Goal: Information Seeking & Learning: Learn about a topic

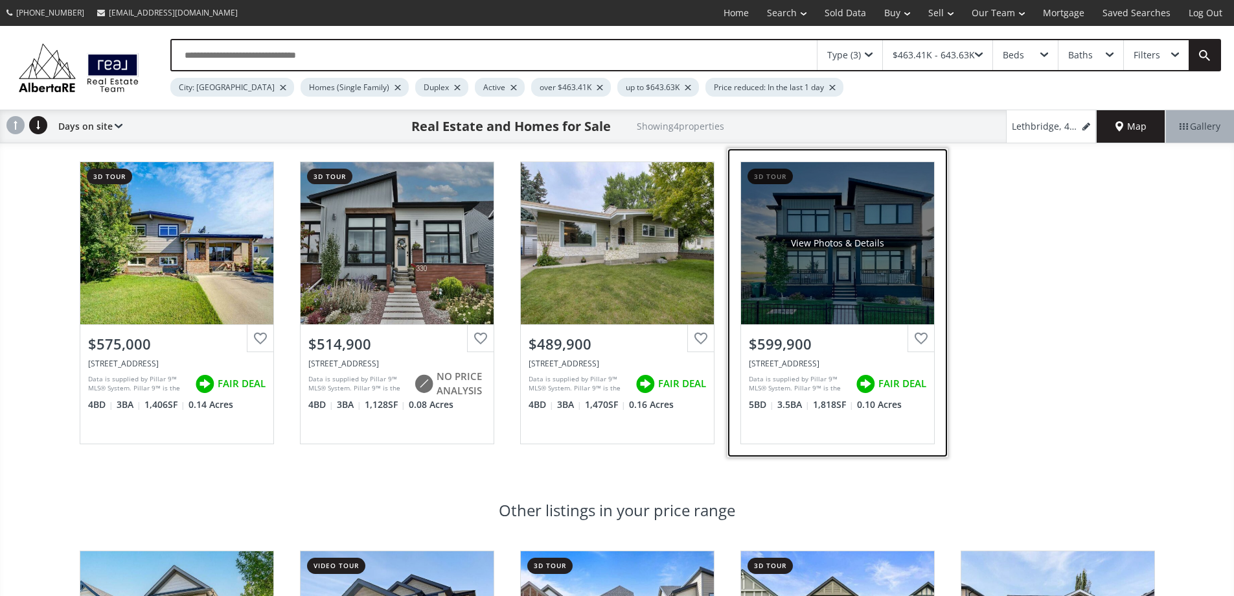
click at [864, 272] on div "View Photos & Details" at bounding box center [837, 243] width 193 height 162
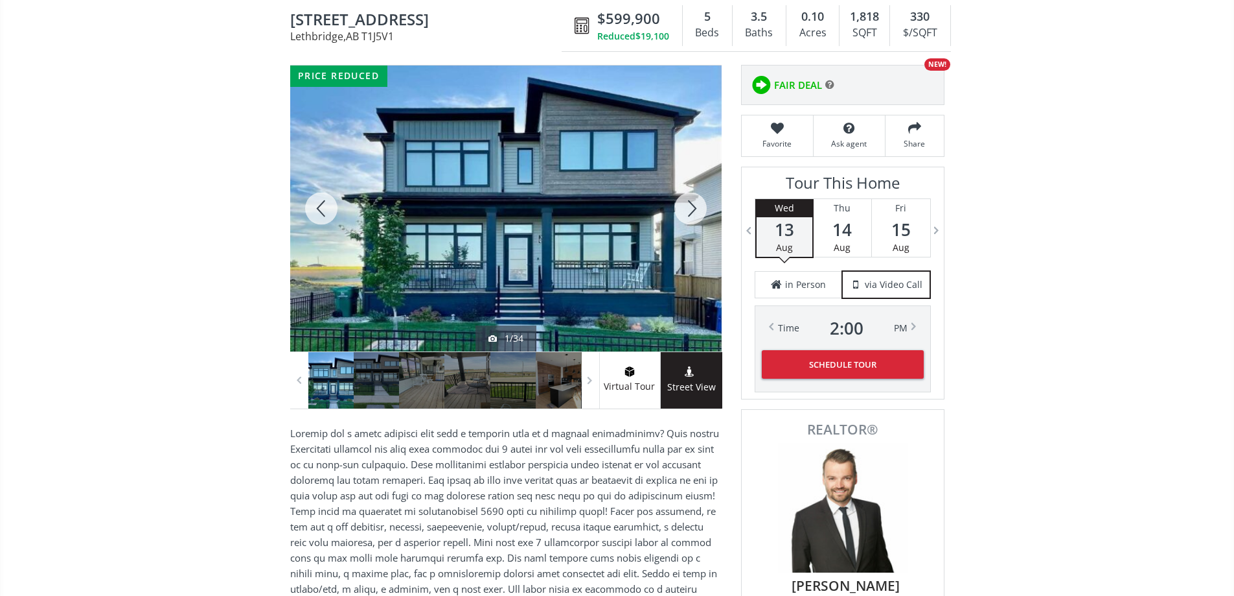
scroll to position [130, 0]
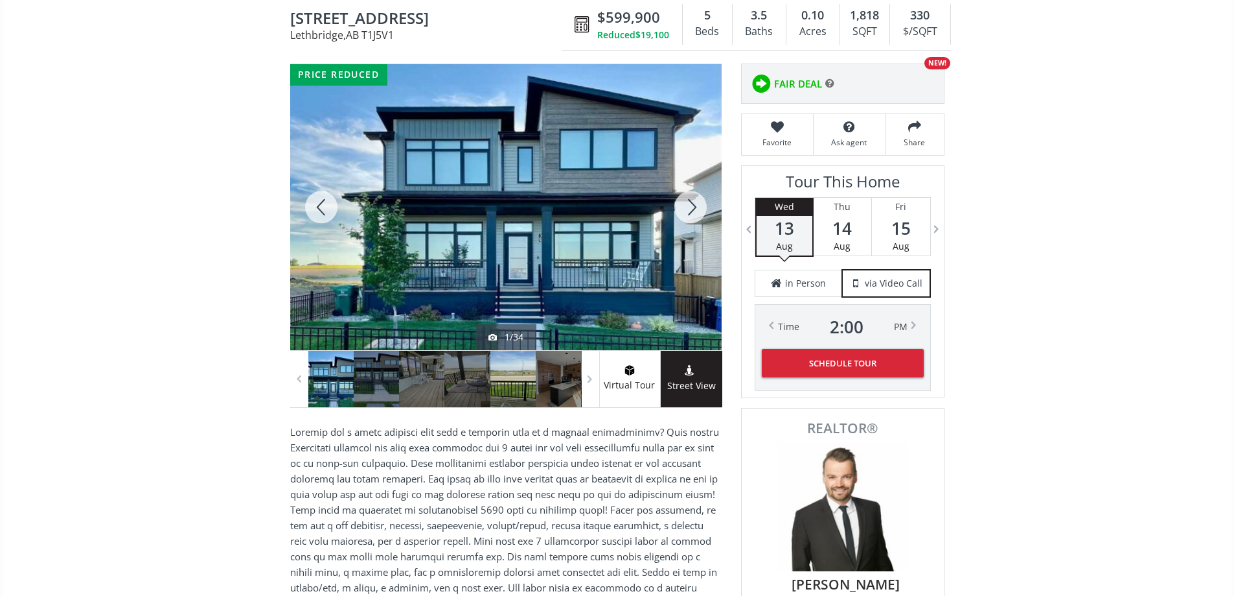
click at [519, 393] on div at bounding box center [513, 379] width 45 height 56
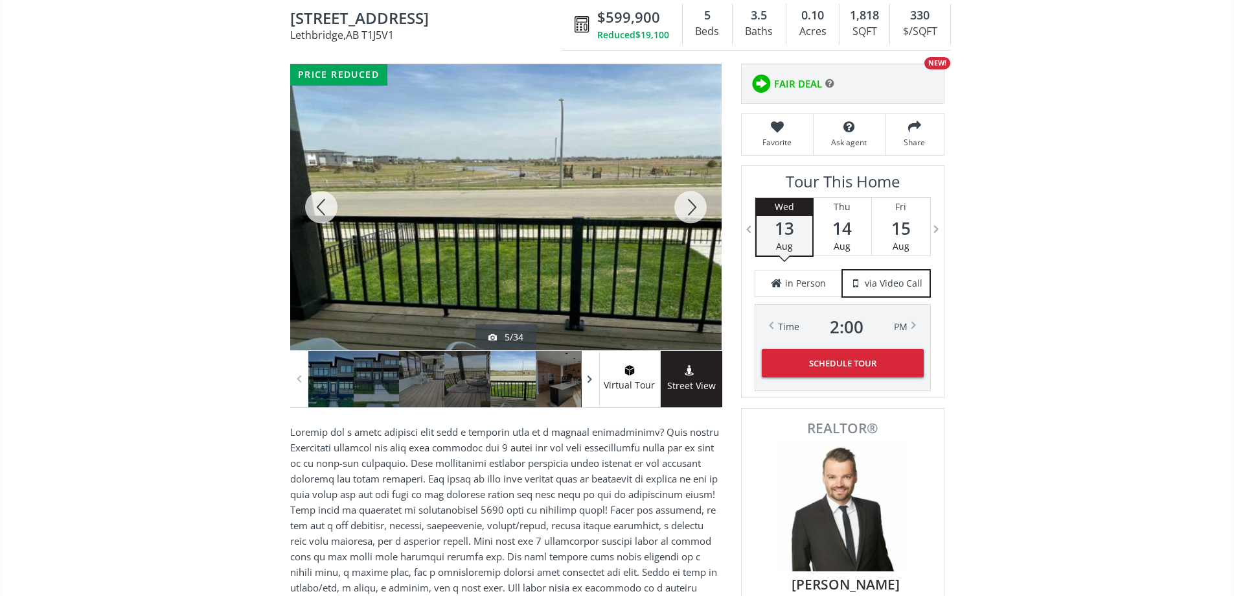
click at [586, 386] on span at bounding box center [590, 378] width 13 height 19
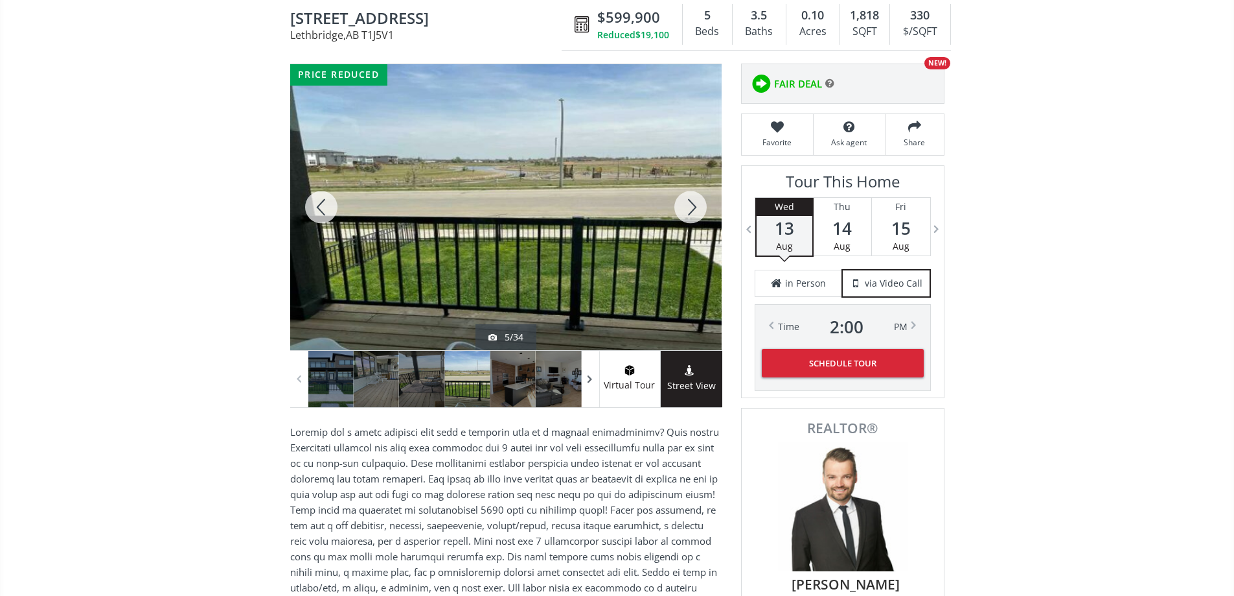
click at [586, 386] on span at bounding box center [590, 378] width 13 height 19
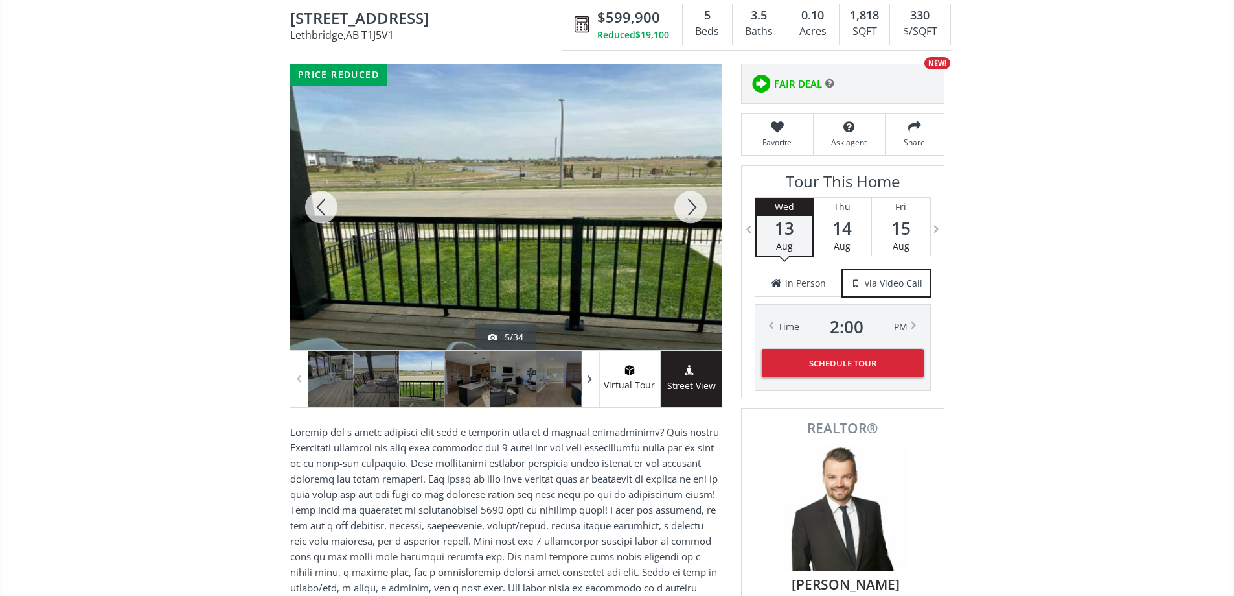
click at [586, 386] on span at bounding box center [590, 378] width 13 height 19
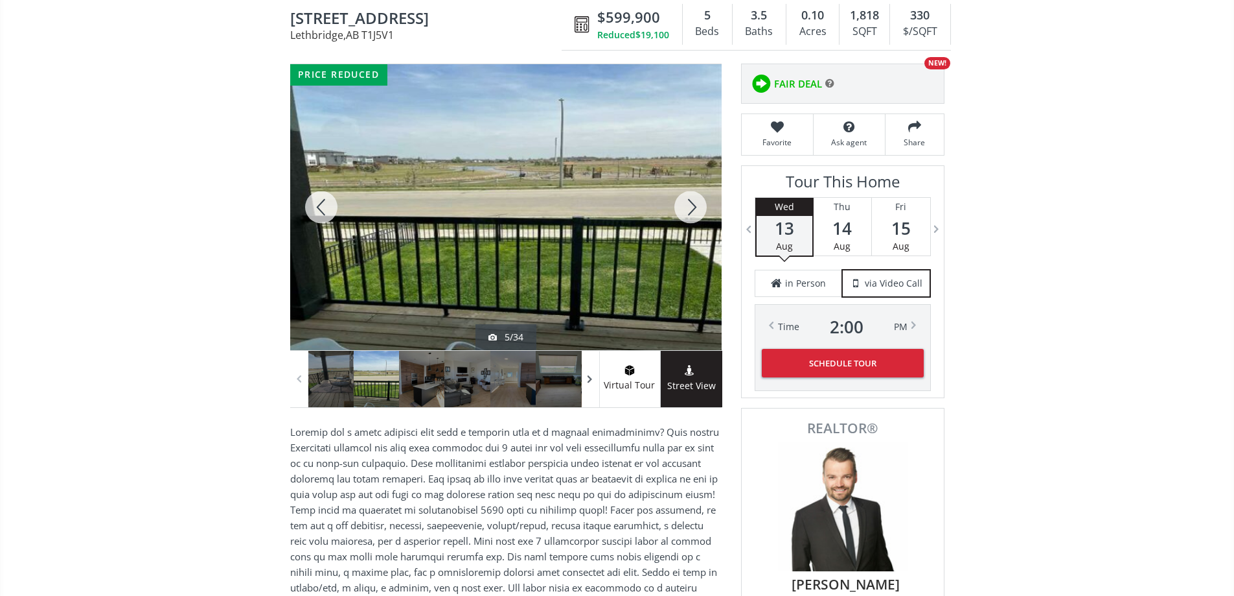
click at [586, 386] on span at bounding box center [590, 378] width 13 height 19
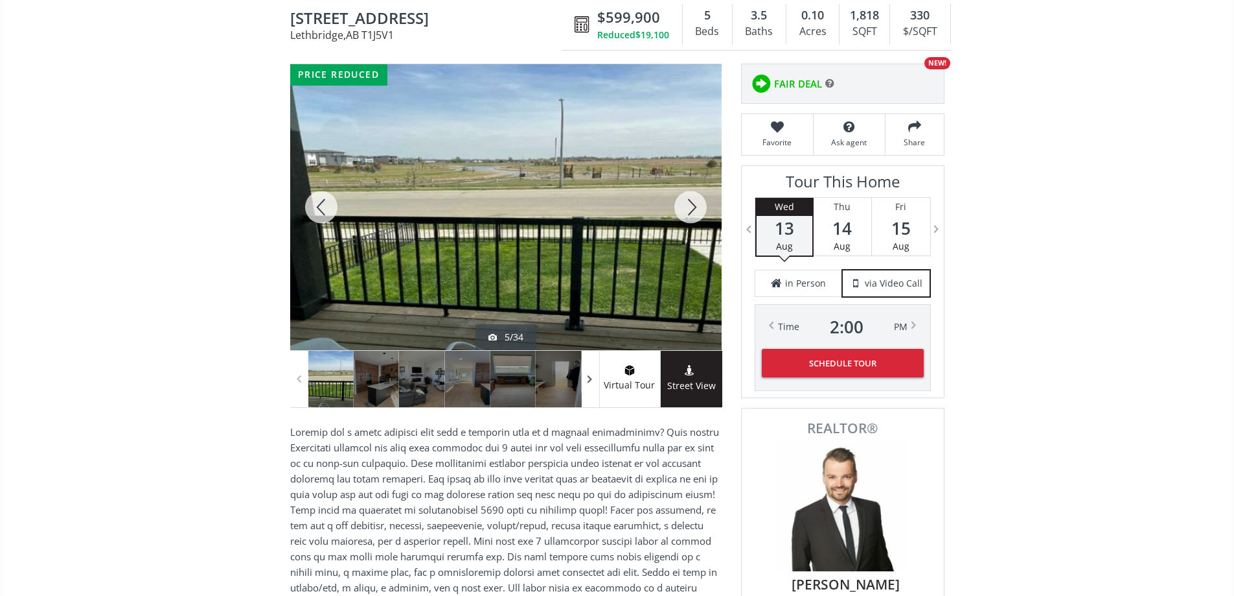
click at [586, 386] on span at bounding box center [590, 378] width 13 height 19
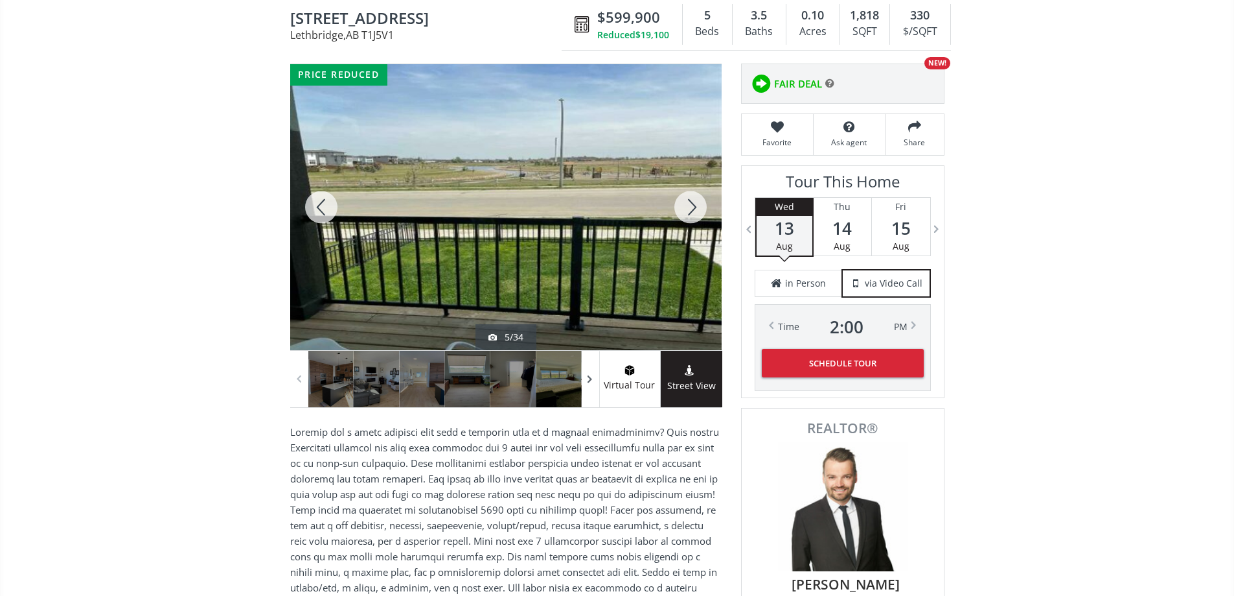
click at [586, 386] on span at bounding box center [590, 378] width 13 height 19
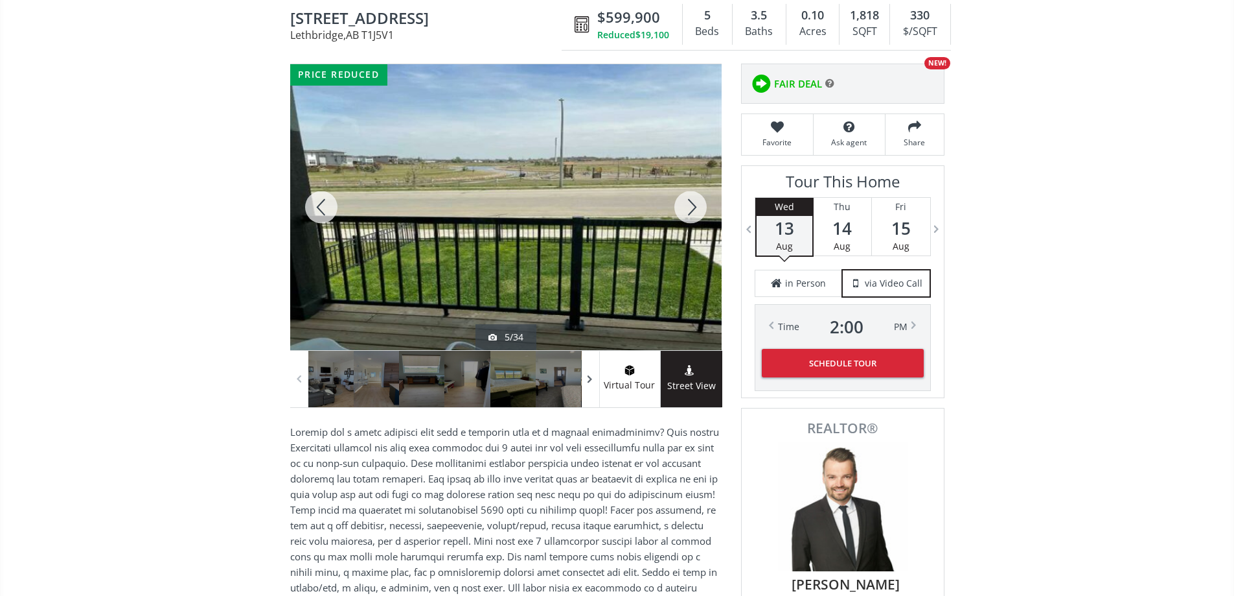
click at [586, 386] on span at bounding box center [590, 378] width 13 height 19
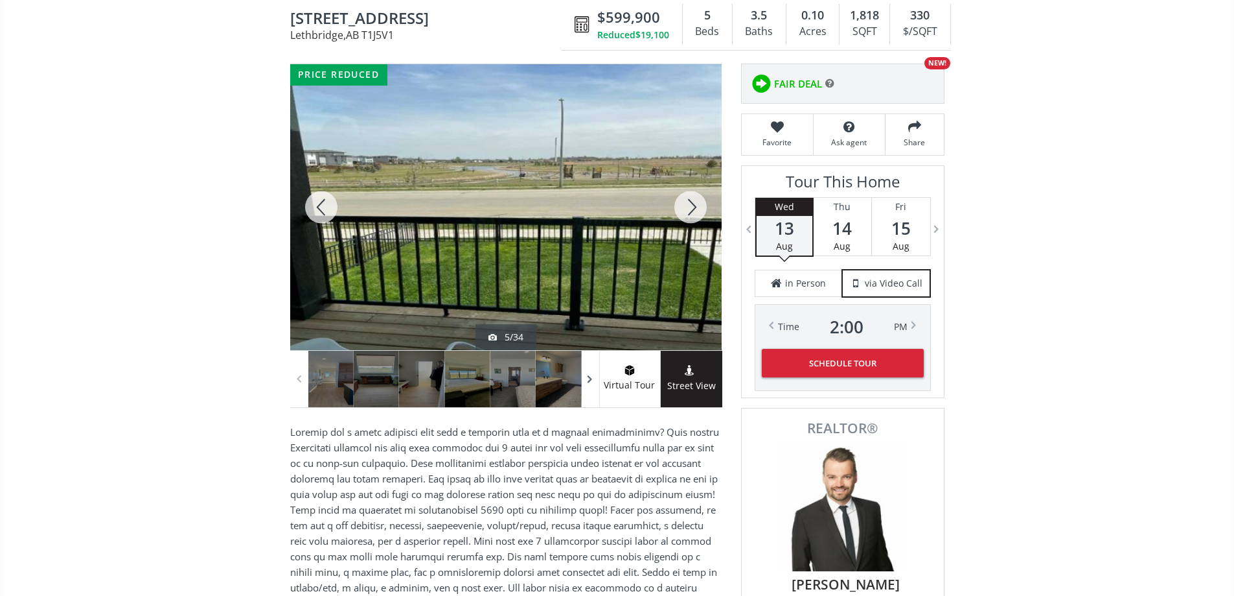
click at [586, 386] on span at bounding box center [590, 378] width 13 height 19
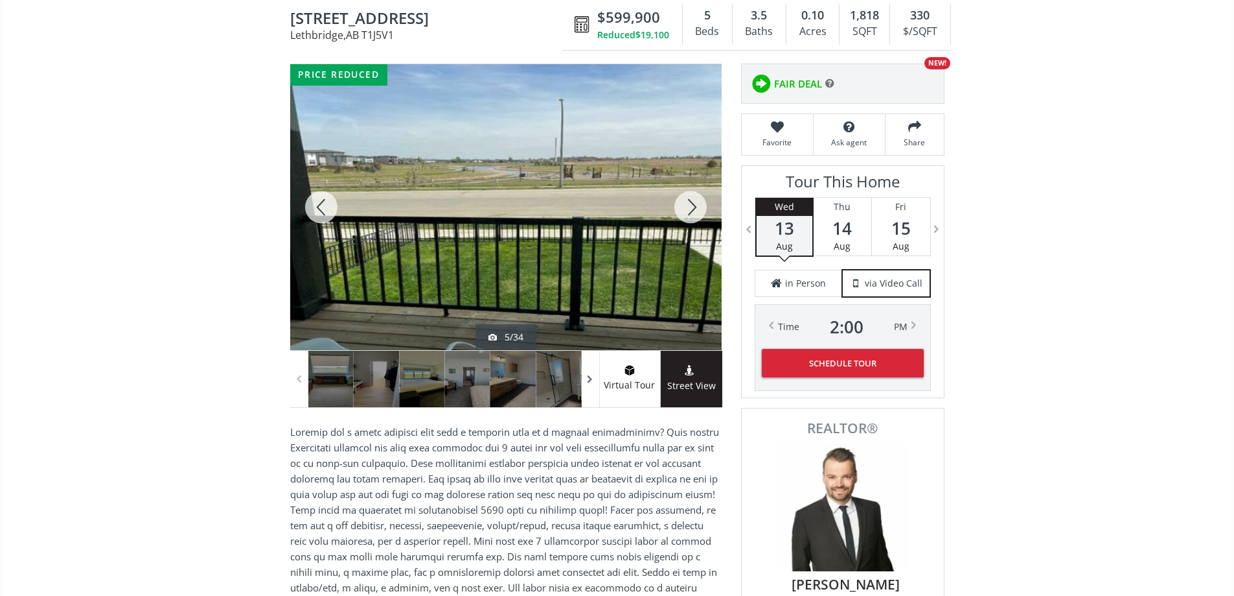
click at [586, 386] on span at bounding box center [590, 378] width 13 height 19
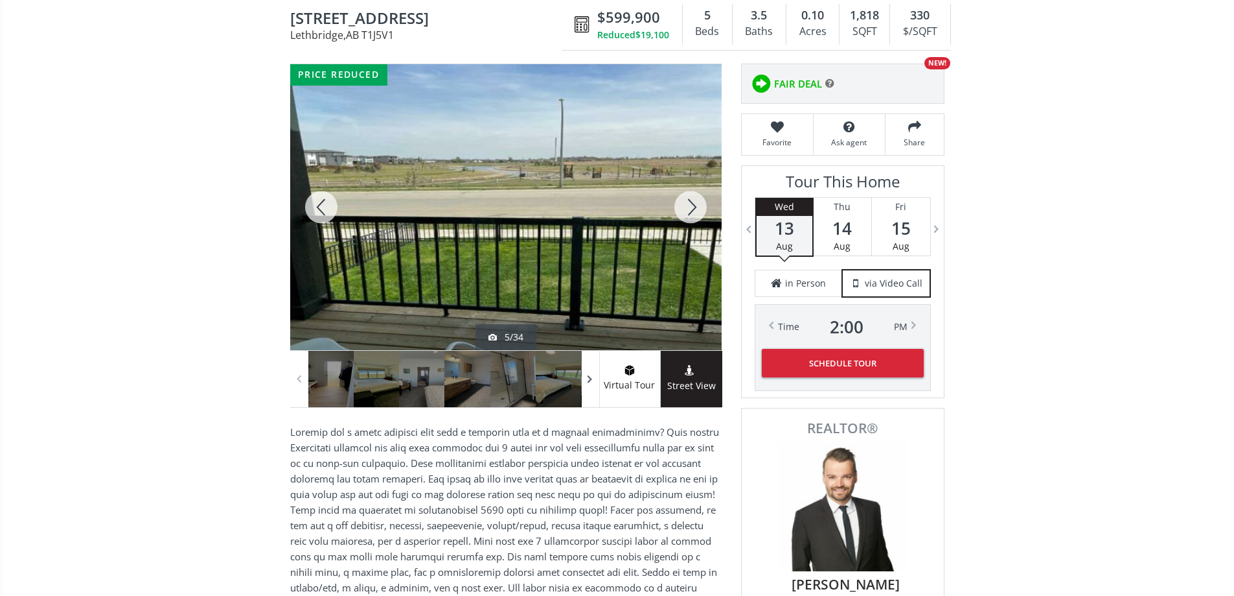
click at [586, 386] on span at bounding box center [590, 378] width 13 height 19
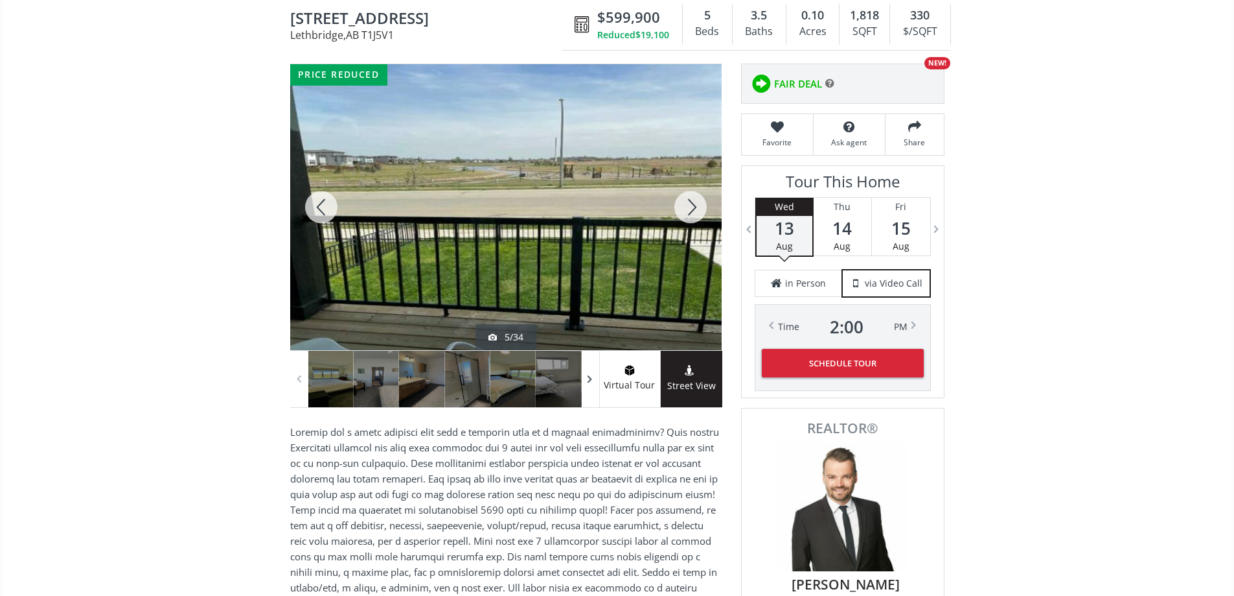
click at [586, 386] on span at bounding box center [590, 378] width 13 height 19
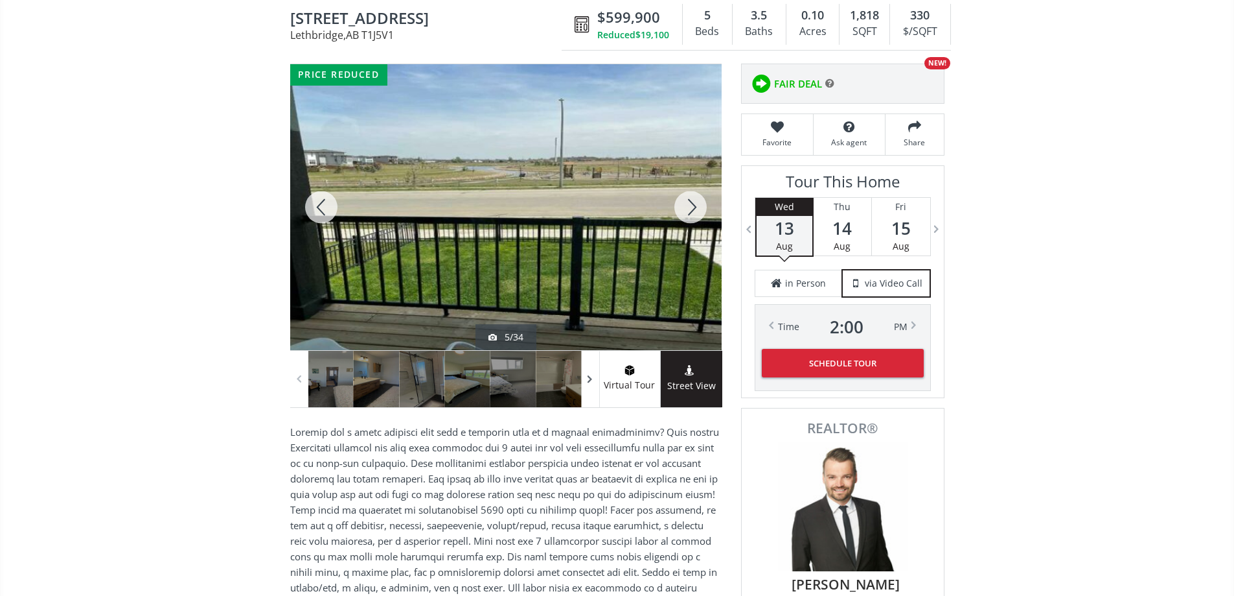
click at [586, 386] on span at bounding box center [590, 378] width 13 height 19
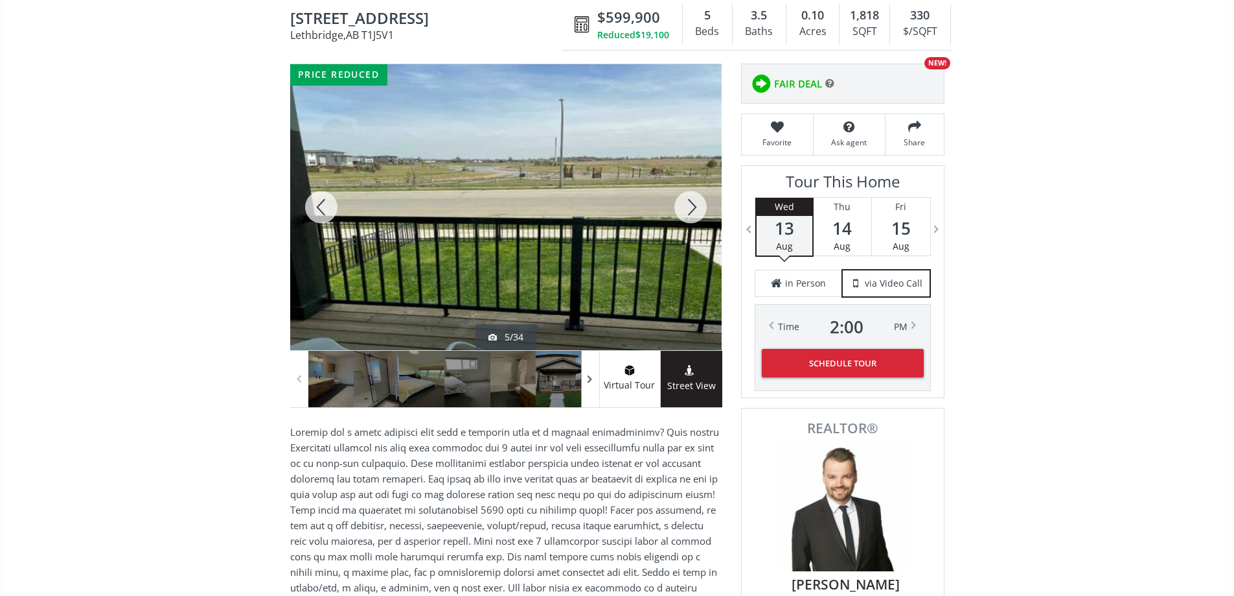
click at [586, 386] on span at bounding box center [590, 378] width 13 height 19
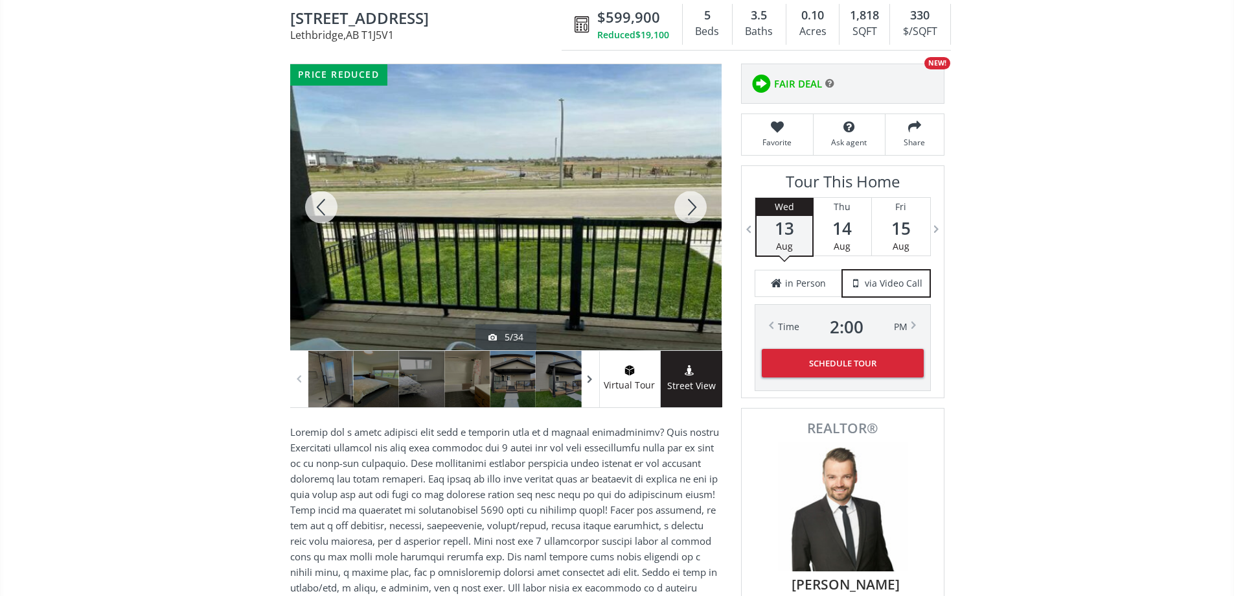
click at [586, 386] on span at bounding box center [590, 378] width 13 height 19
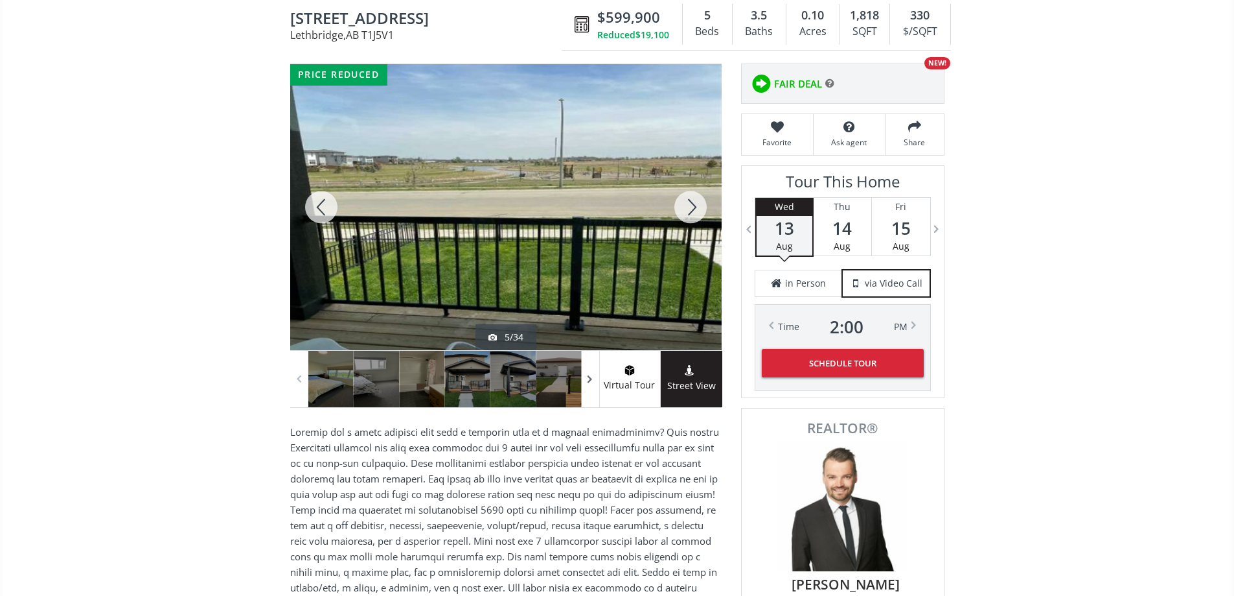
click at [586, 386] on span at bounding box center [590, 378] width 13 height 19
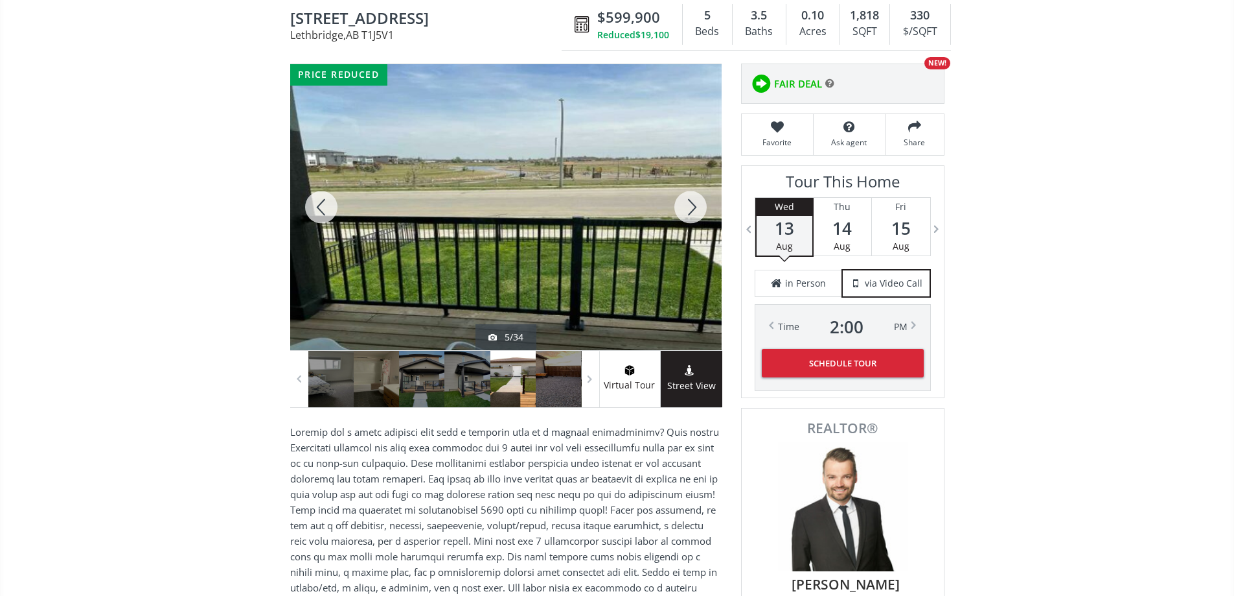
click at [520, 391] on div at bounding box center [513, 379] width 45 height 56
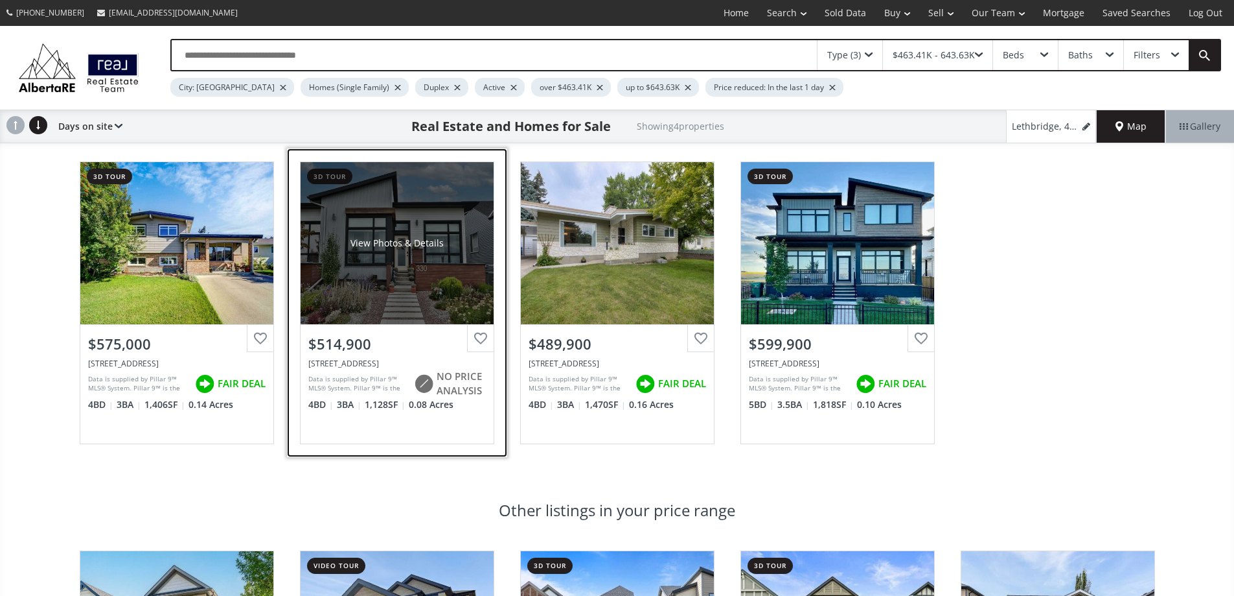
click at [385, 297] on div "View Photos & Details" at bounding box center [397, 243] width 193 height 162
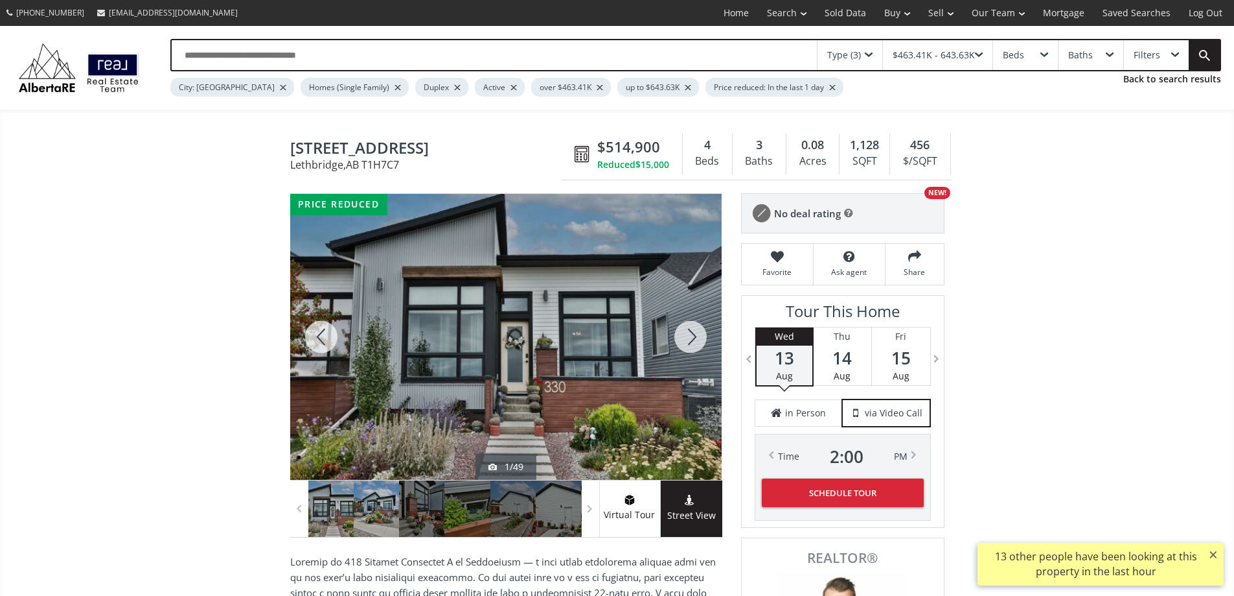
click at [377, 519] on div at bounding box center [376, 508] width 45 height 56
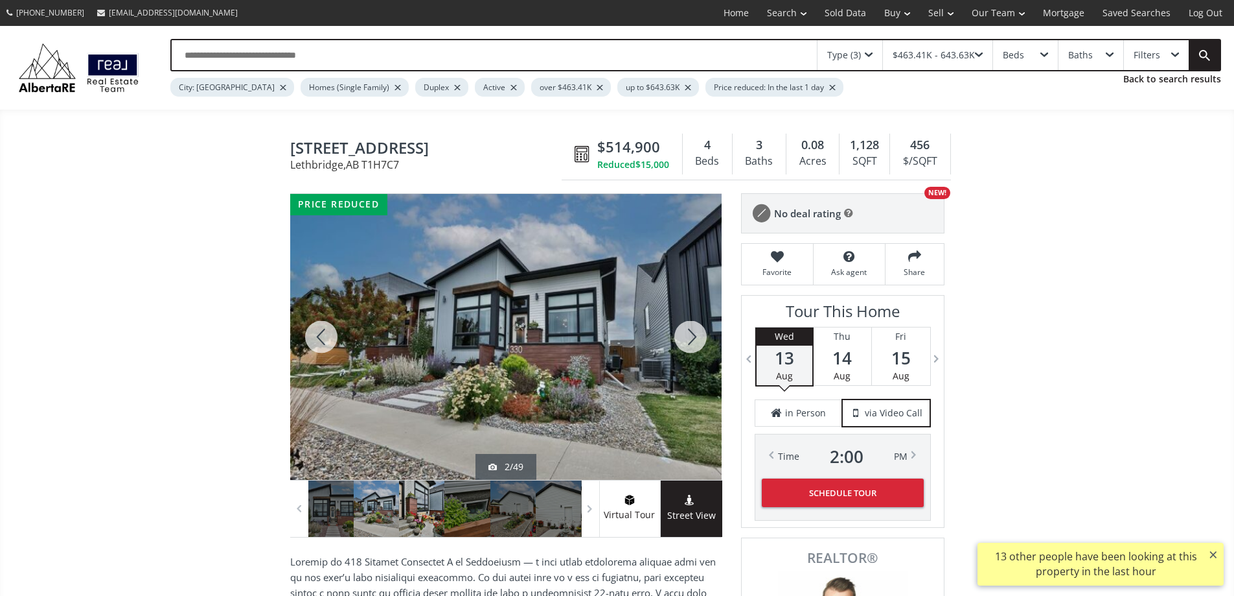
click at [423, 522] on div at bounding box center [421, 508] width 45 height 56
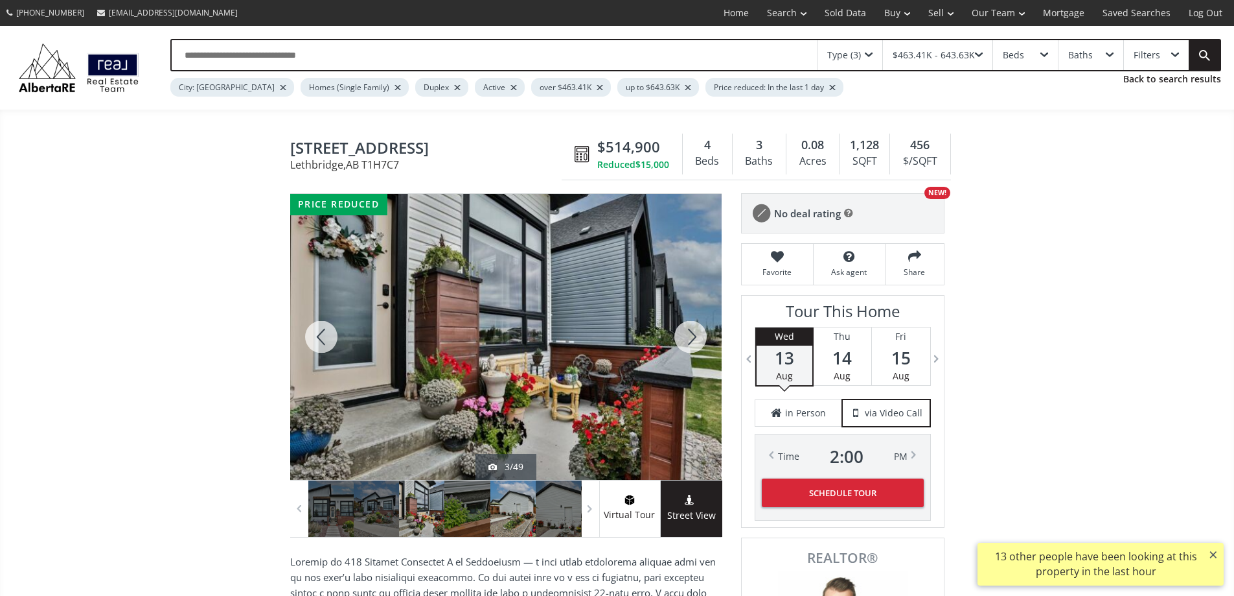
click at [499, 526] on div at bounding box center [513, 508] width 45 height 56
